Goal: Task Accomplishment & Management: Manage account settings

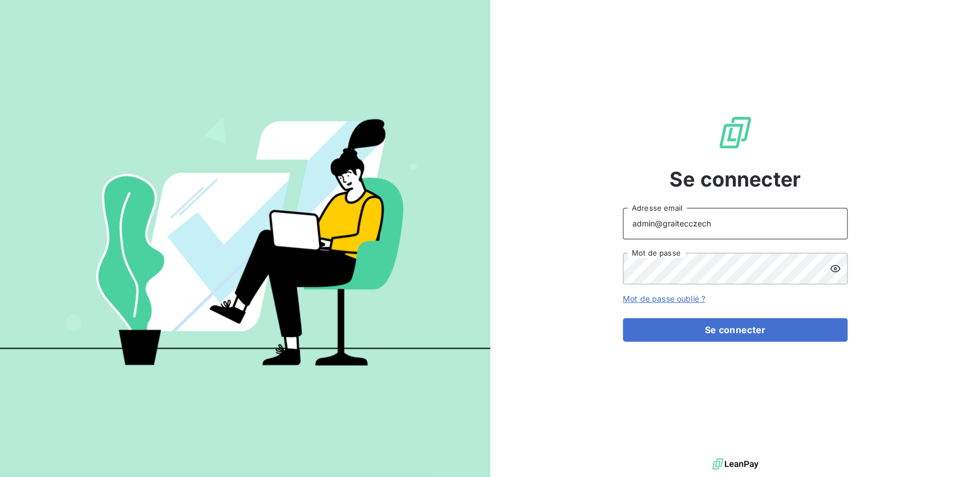
click at [709, 224] on input "admin@graitecczech" at bounding box center [735, 223] width 225 height 31
type input "admin@graitecusa"
click at [623, 318] on button "Se connecter" at bounding box center [735, 330] width 225 height 24
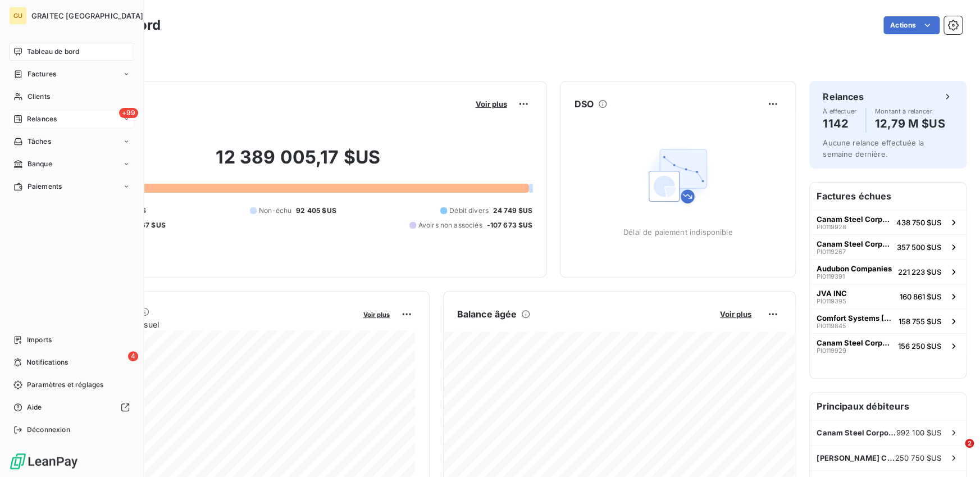
click at [18, 122] on icon at bounding box center [17, 119] width 9 height 9
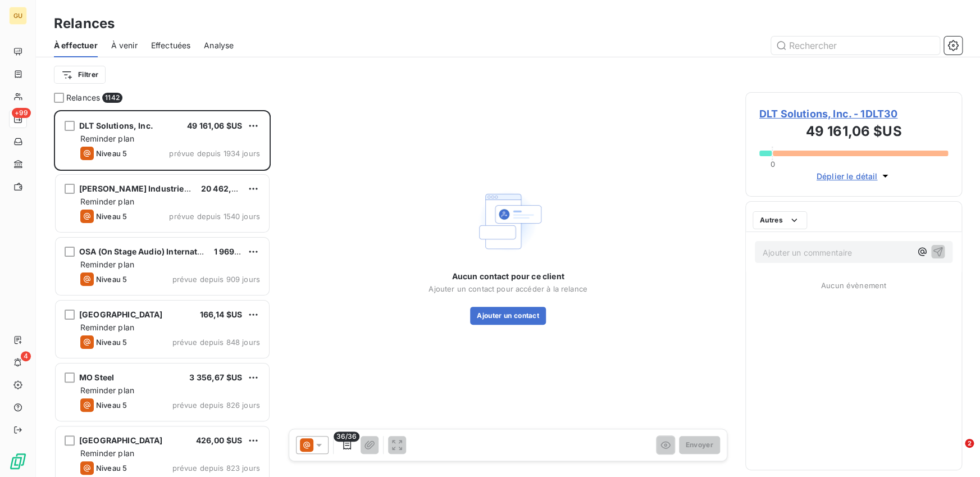
scroll to position [367, 217]
click at [177, 43] on span "Effectuées" at bounding box center [171, 45] width 40 height 11
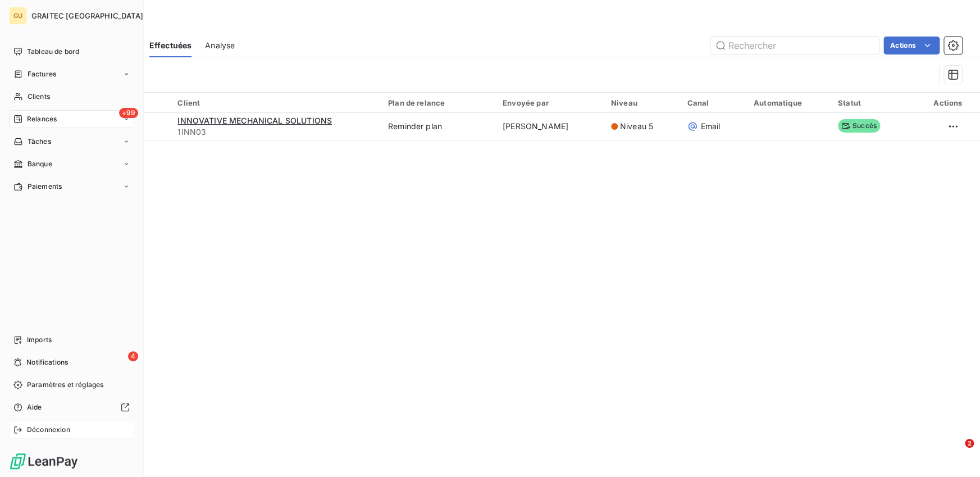
click at [31, 423] on div "Déconnexion" at bounding box center [71, 430] width 125 height 18
